Goal: Information Seeking & Learning: Understand process/instructions

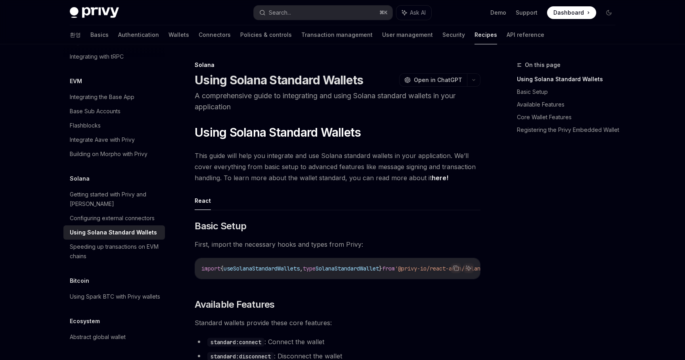
scroll to position [956, 0]
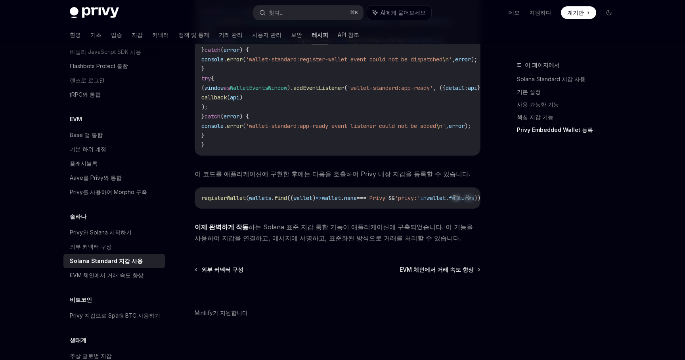
scroll to position [1310, 0]
click at [136, 228] on div "Privy와 Solana 시작하기" at bounding box center [115, 233] width 90 height 10
type textarea "*"
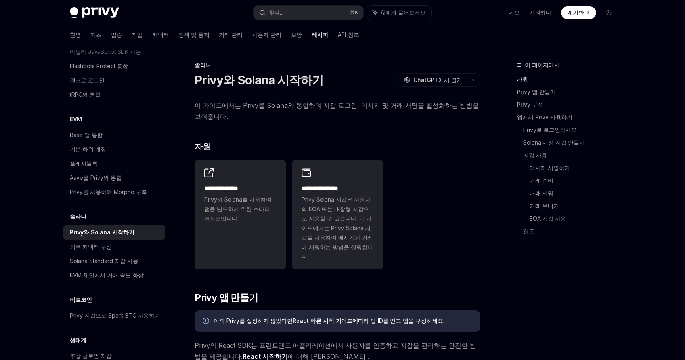
click at [408, 228] on div "**********" at bounding box center [338, 215] width 286 height 116
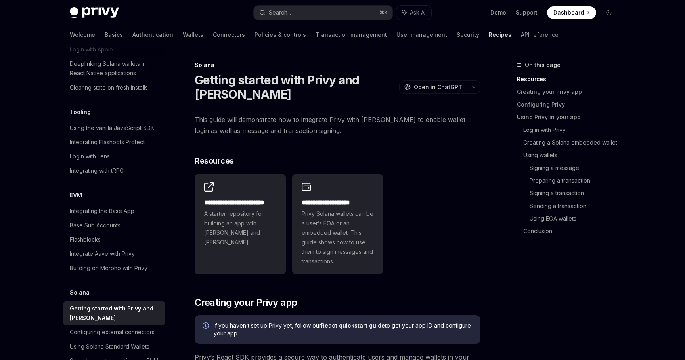
scroll to position [1042, 0]
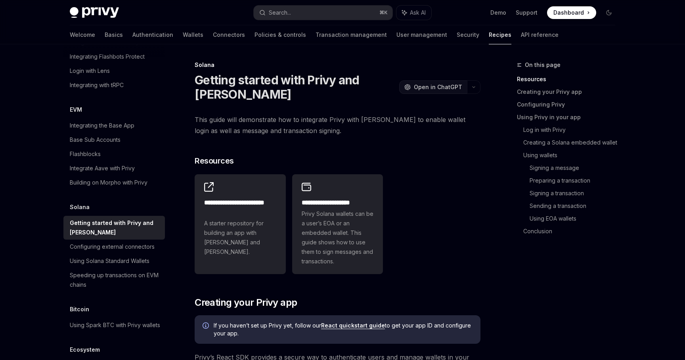
click at [465, 90] on button "OpenAI Open in ChatGPT" at bounding box center [433, 86] width 68 height 13
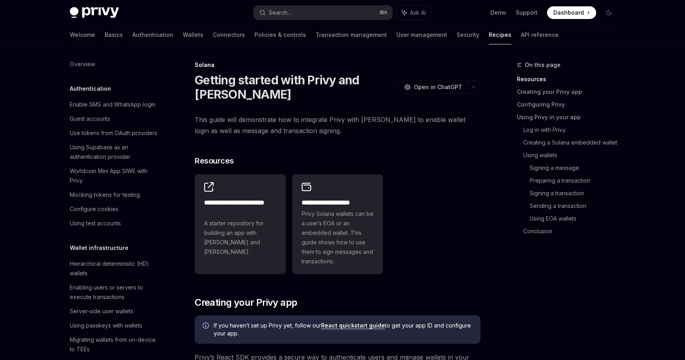
scroll to position [1058, 0]
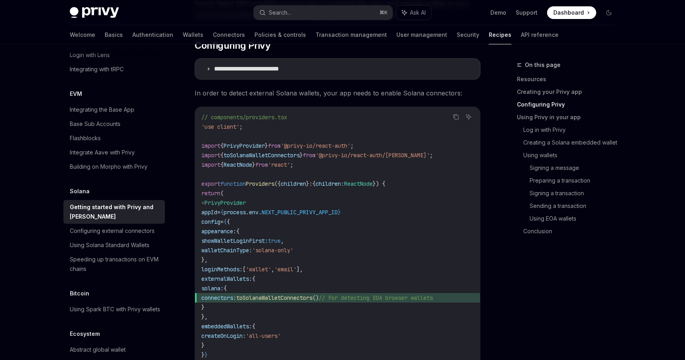
scroll to position [357, 0]
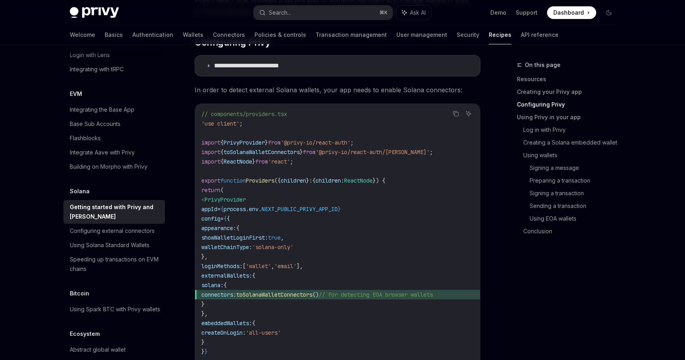
click at [323, 208] on span "NEXT_PUBLIC_PRIVY_APP_ID" at bounding box center [300, 209] width 76 height 7
copy span "NEXT_PUBLIC_PRIVY_APP_ID"
click at [520, 242] on div "On this page Resources Creating your Privy app Configuring Privy Using Privy in…" at bounding box center [569, 144] width 105 height 200
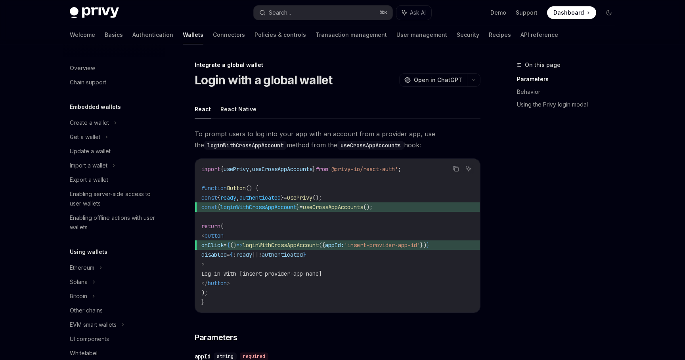
scroll to position [425, 0]
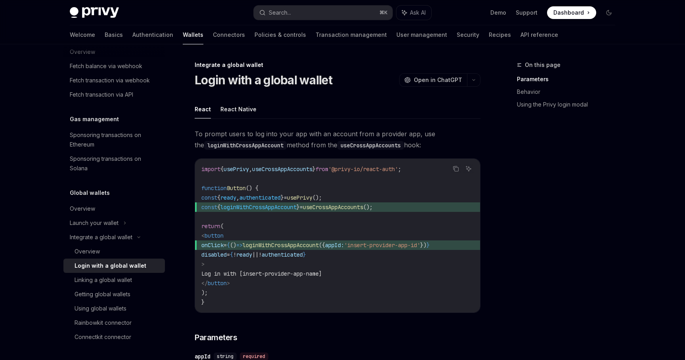
click at [502, 144] on div "On this page Parameters Behavior Using the Privy login modal" at bounding box center [561, 210] width 120 height 300
click at [564, 11] on span "Dashboard" at bounding box center [568, 13] width 31 height 8
